Goal: Navigation & Orientation: Go to known website

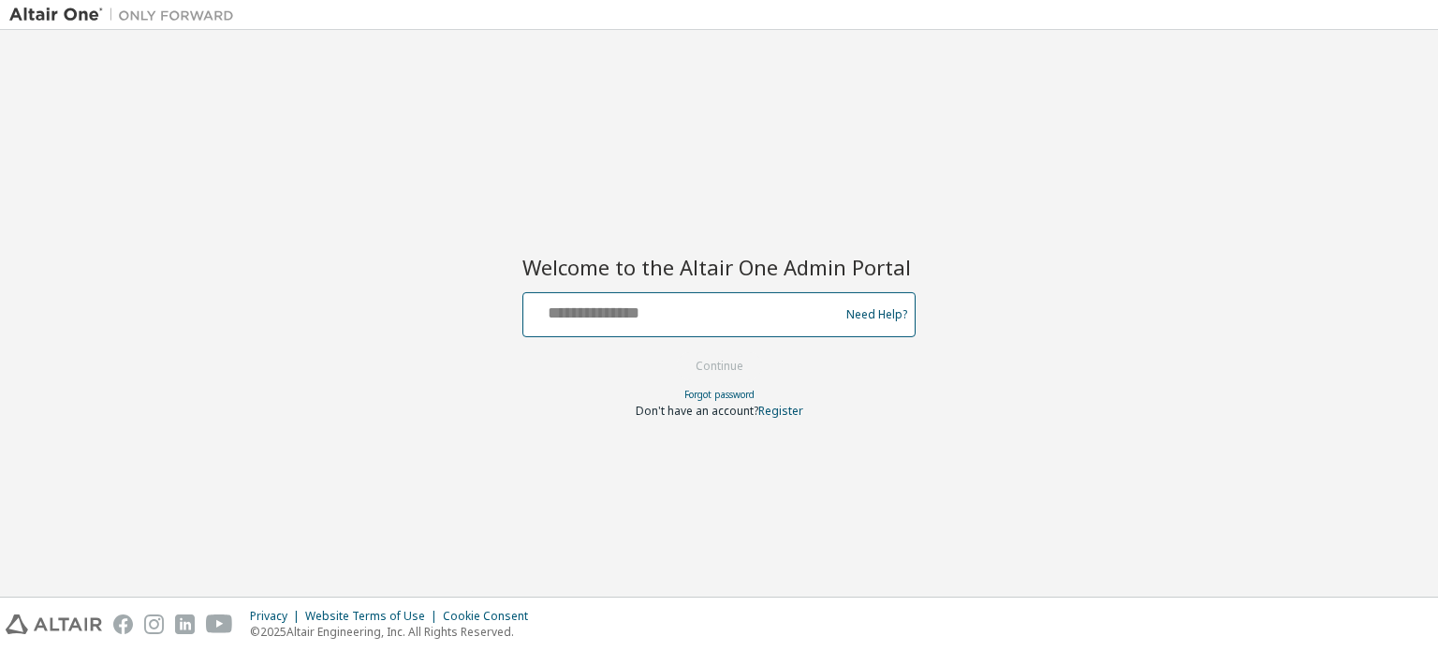
click at [635, 318] on input "text" at bounding box center [684, 310] width 306 height 27
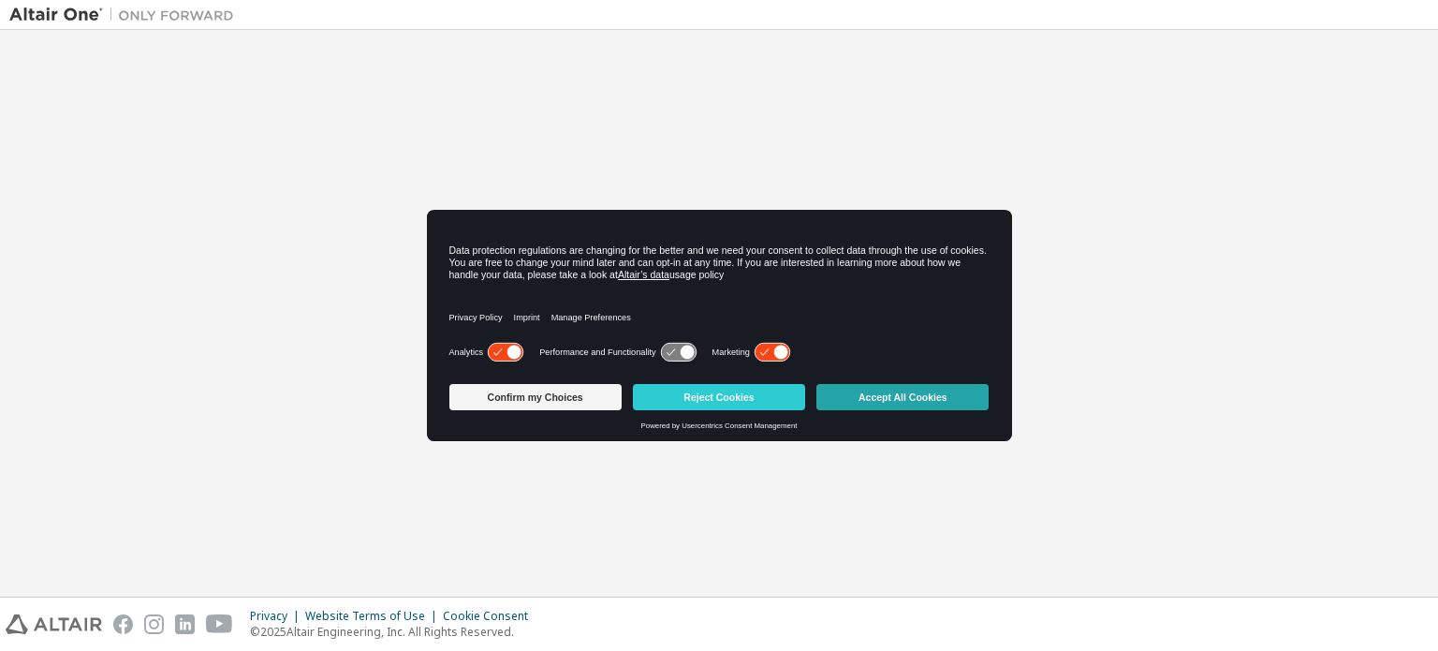
click at [854, 387] on button "Accept All Cookies" at bounding box center [902, 397] width 172 height 26
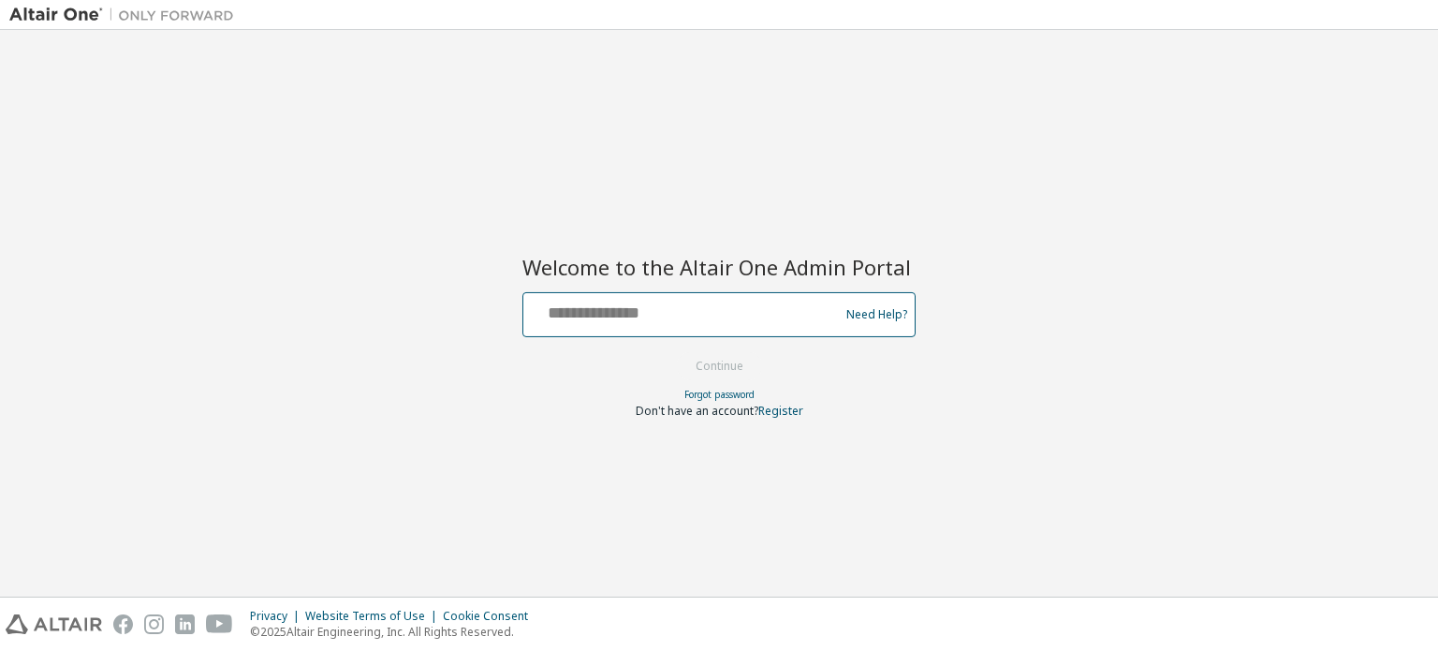
click at [709, 317] on input "text" at bounding box center [684, 310] width 306 height 27
type input "**********"
click at [741, 373] on button "Continue" at bounding box center [719, 366] width 87 height 28
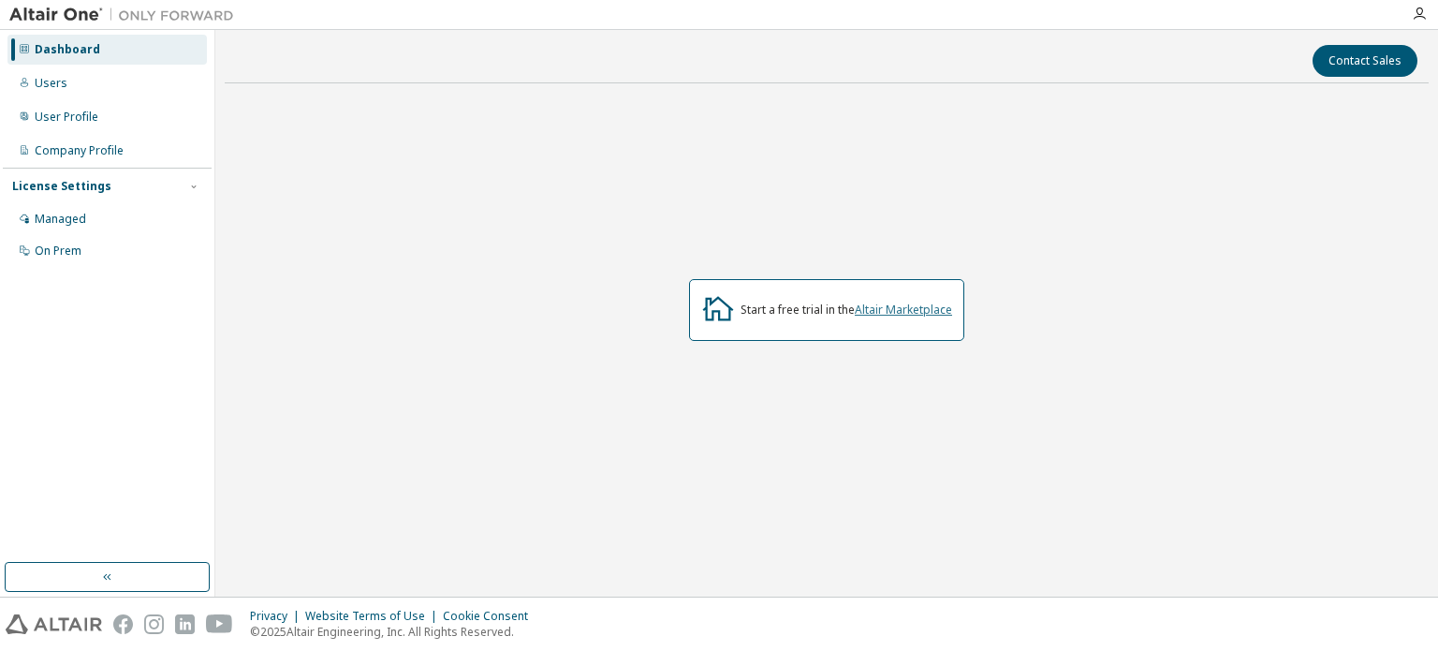
click at [884, 309] on link "Altair Marketplace" at bounding box center [903, 309] width 97 height 16
